Goal: Information Seeking & Learning: Learn about a topic

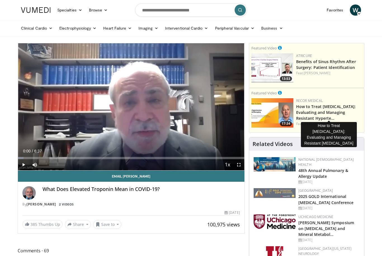
click at [309, 112] on link "How to Treat Hypertension: Evaluating and Managing Resistant Hyperte…" at bounding box center [326, 112] width 60 height 17
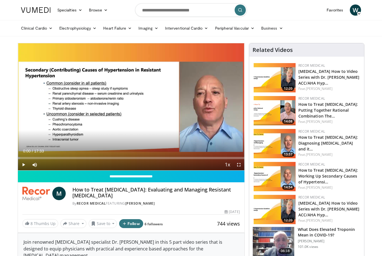
click at [24, 162] on span "Video Player" at bounding box center [23, 164] width 11 height 11
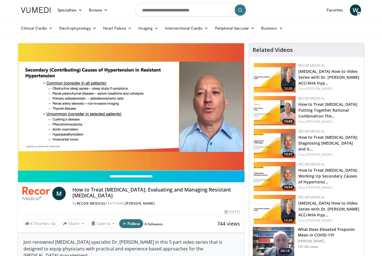
click at [236, 177] on input "**********" at bounding box center [131, 177] width 226 height 12
type input "**********"
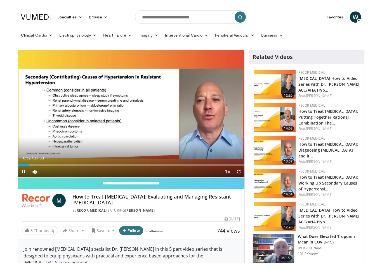
scroll to position [7, 0]
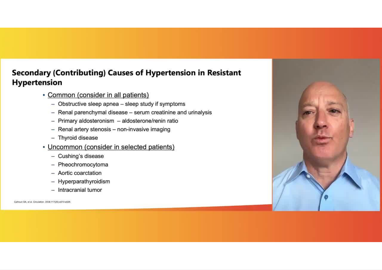
click at [242, 223] on div "10 seconds Tap to unmute" at bounding box center [191, 135] width 382 height 270
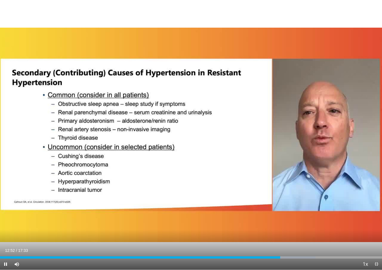
click at [274, 256] on div "Progress Bar" at bounding box center [140, 258] width 280 height 2
click at [262, 256] on div "Progress Bar" at bounding box center [137, 258] width 274 height 2
click at [251, 256] on div "Progress Bar" at bounding box center [131, 258] width 262 height 2
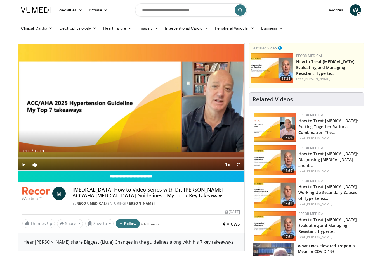
click at [328, 120] on link "How to Treat [MEDICAL_DATA]: Putting Together Rational Combination The…" at bounding box center [328, 126] width 60 height 17
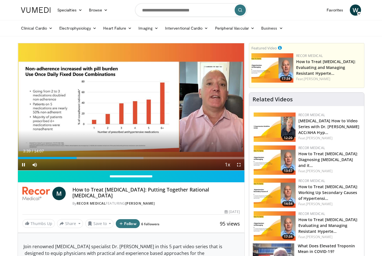
click at [59, 162] on div "Current Time 3:39 / Duration 14:07 Pause Skip Backward Skip Forward Mute Loaded…" at bounding box center [131, 164] width 226 height 11
click at [63, 158] on div "Progress Bar" at bounding box center [47, 158] width 59 height 2
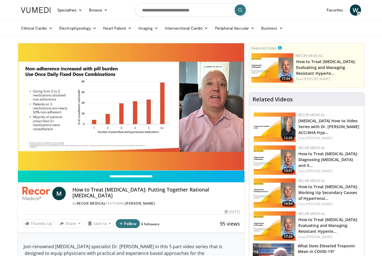
click at [31, 129] on div "10 seconds Tap to unmute" at bounding box center [131, 106] width 226 height 127
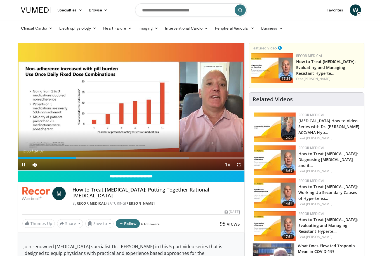
click at [23, 167] on span "Video Player" at bounding box center [23, 164] width 11 height 11
